Goal: Task Accomplishment & Management: Use online tool/utility

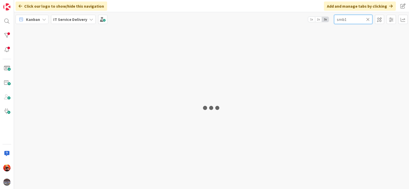
click at [352, 21] on input "smb1" at bounding box center [353, 19] width 38 height 9
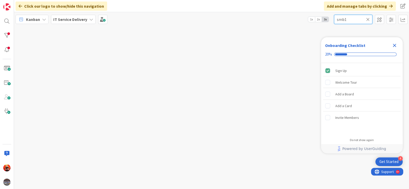
drag, startPoint x: 355, startPoint y: 19, endPoint x: 297, endPoint y: 9, distance: 58.9
click at [303, 17] on div "Kanban IT Service Delivery 1x 2x 3x smb1" at bounding box center [211, 19] width 395 height 14
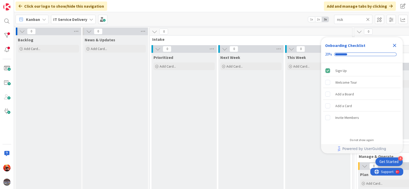
click at [395, 47] on icon "Close Checklist" at bounding box center [394, 45] width 6 height 6
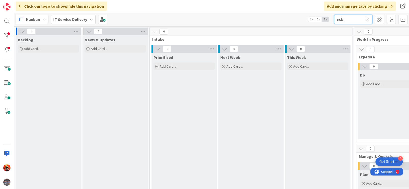
drag, startPoint x: 350, startPoint y: 19, endPoint x: 321, endPoint y: 16, distance: 28.7
click at [326, 17] on div "Kanban IT Service Delivery 1x 2x 3x nsk" at bounding box center [211, 19] width 395 height 14
type input "s"
type input "sync"
click at [367, 18] on icon at bounding box center [368, 19] width 4 height 5
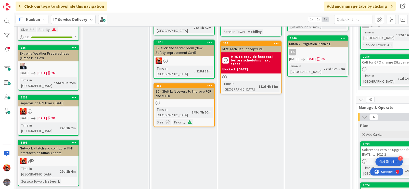
scroll to position [127, 0]
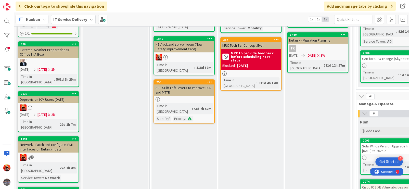
click at [66, 104] on div at bounding box center [48, 107] width 60 height 7
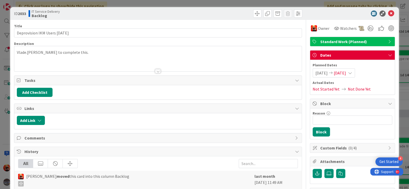
click at [352, 72] on icon at bounding box center [350, 73] width 4 height 4
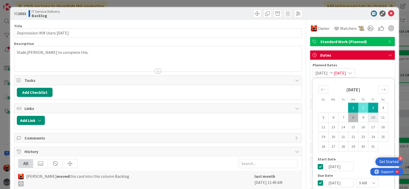
click at [370, 117] on td "10" at bounding box center [373, 117] width 10 height 10
type input "[DATE]"
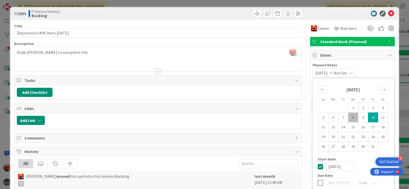
click at [151, 57] on div "Vlade.[PERSON_NAME] to complete this." at bounding box center [157, 59] width 287 height 23
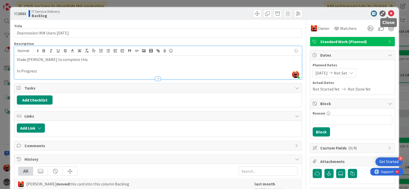
click at [388, 12] on icon at bounding box center [391, 13] width 6 height 6
